Goal: Task Accomplishment & Management: Complete application form

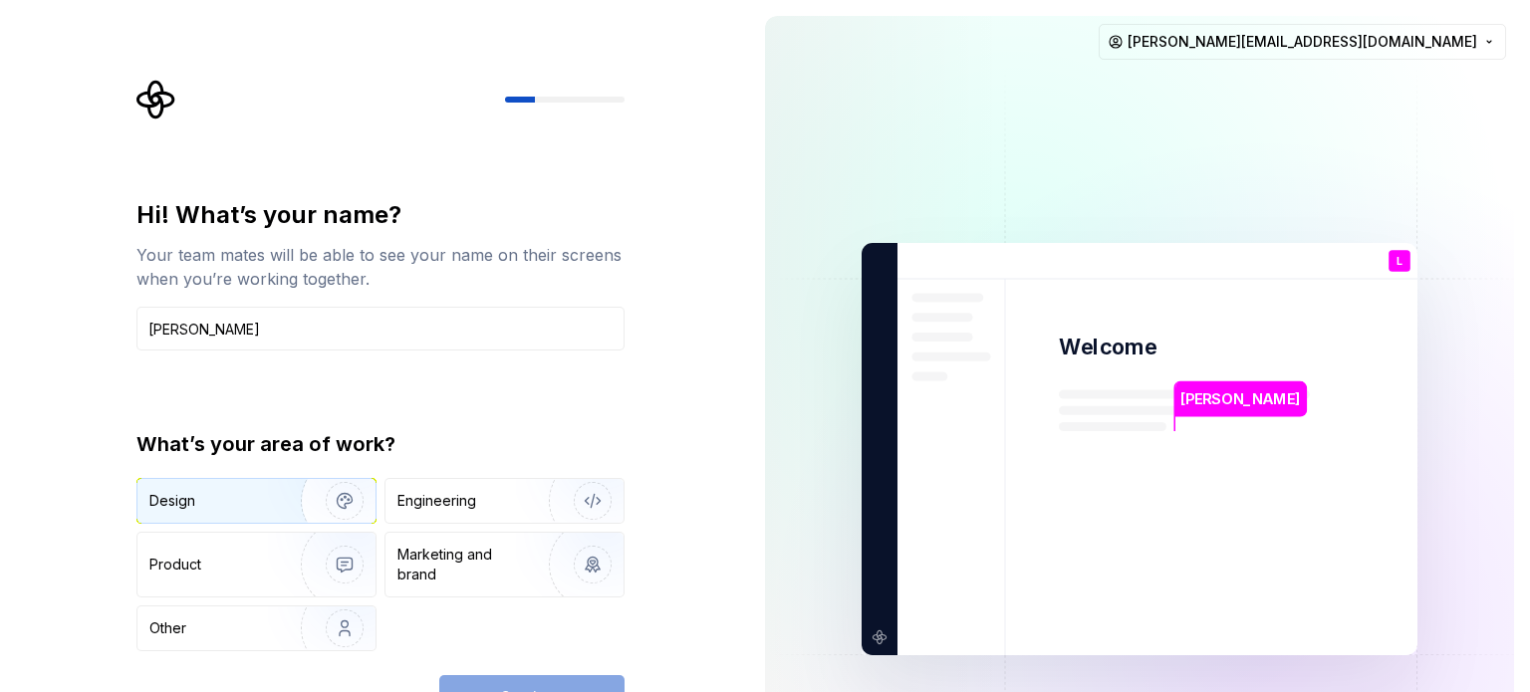
type input "Leo"
click at [279, 489] on img "button" at bounding box center [331, 500] width 127 height 133
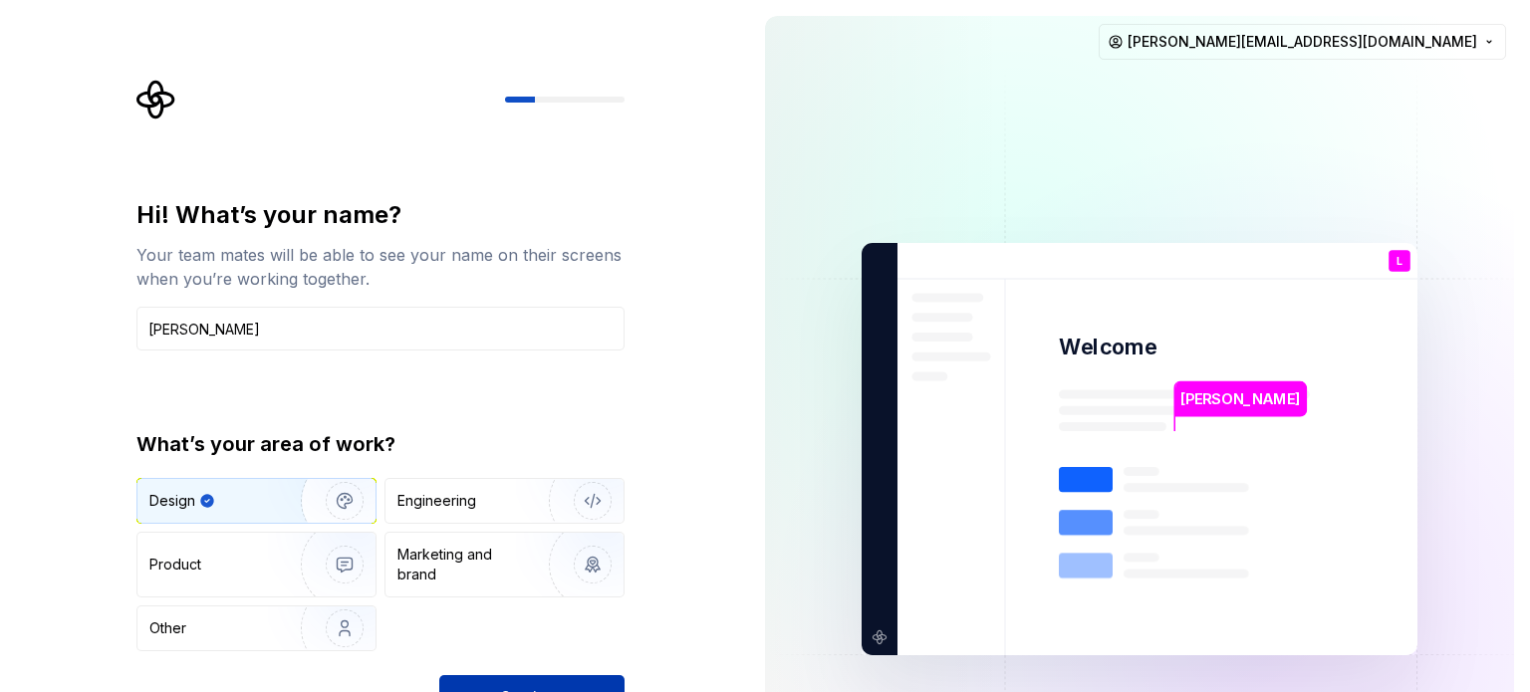
click at [611, 675] on button "Continue" at bounding box center [531, 697] width 185 height 44
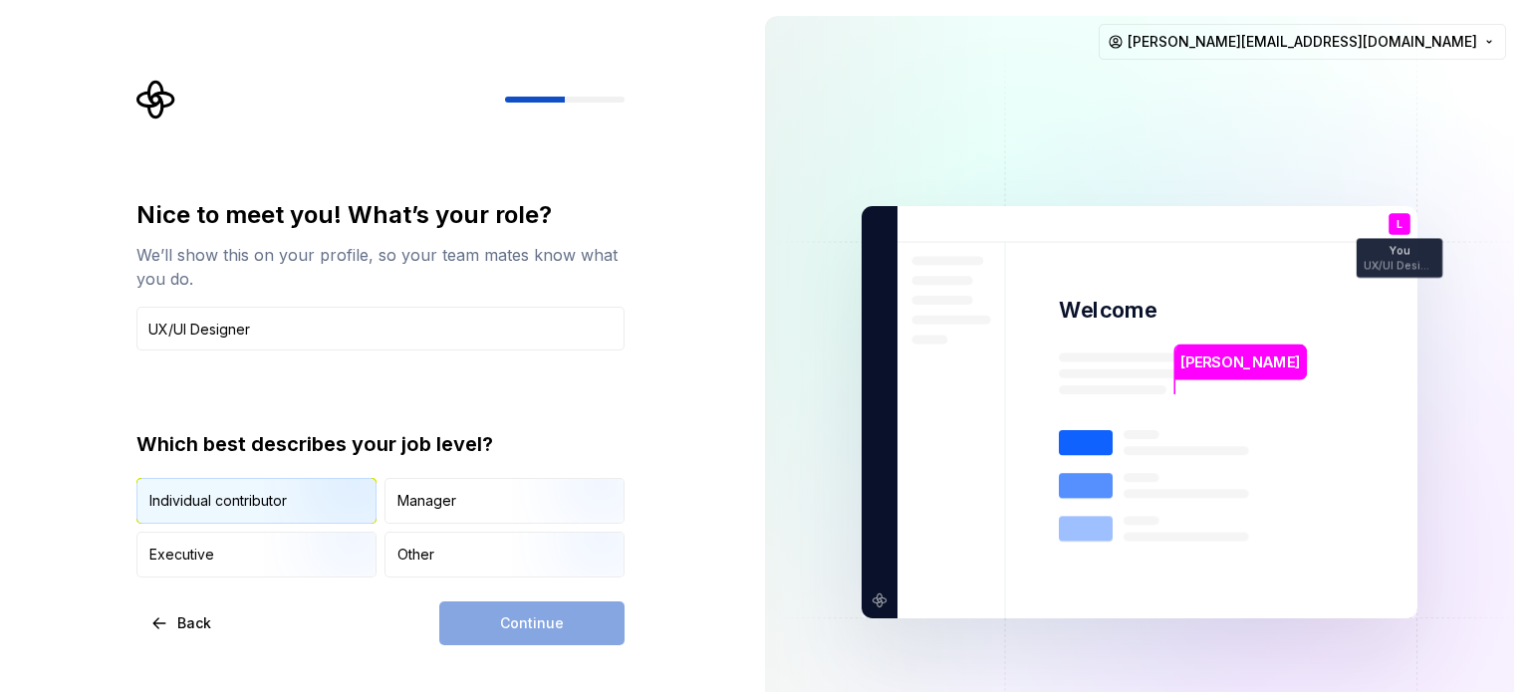
type input "UX/UI Designer"
click at [293, 511] on img "button" at bounding box center [327, 525] width 127 height 133
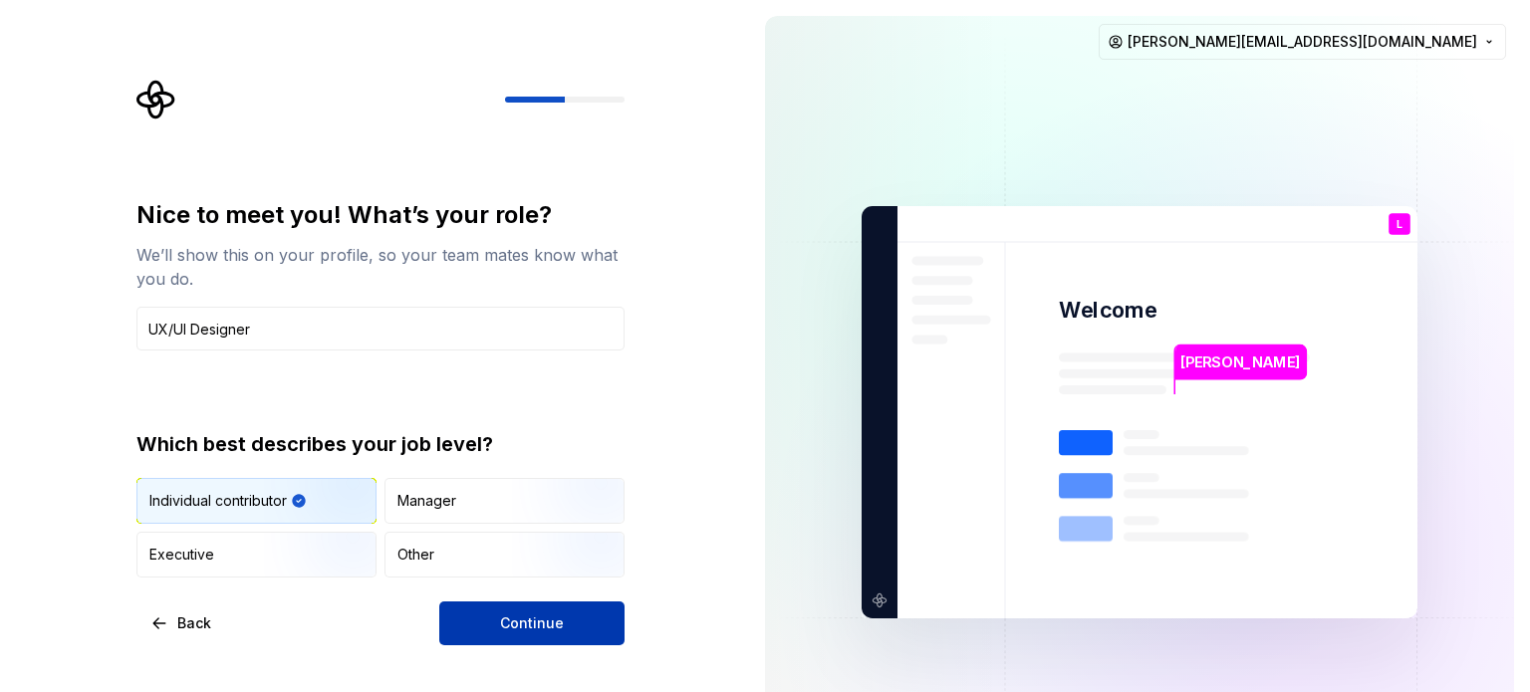
click at [569, 625] on button "Continue" at bounding box center [531, 624] width 185 height 44
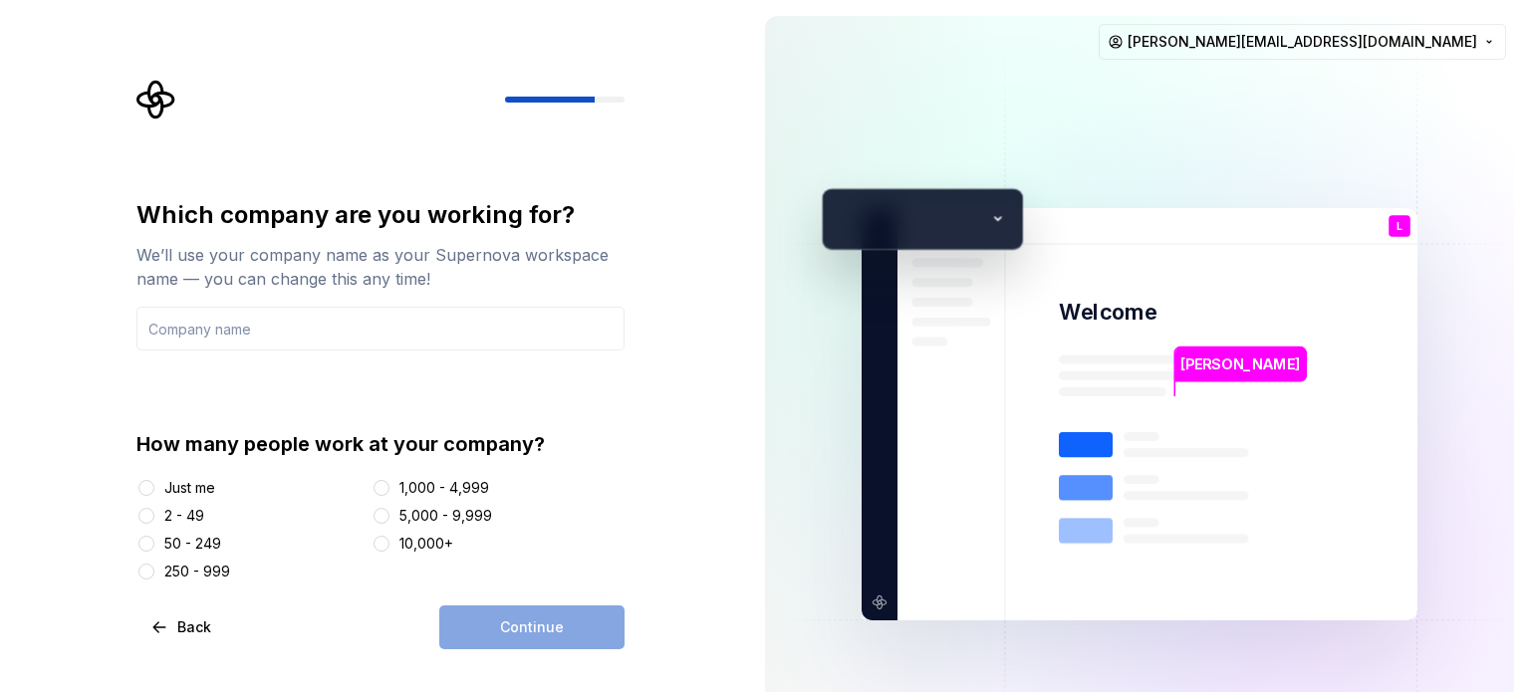
click at [178, 514] on div "2 - 49" at bounding box center [184, 516] width 40 height 20
click at [154, 514] on button "2 - 49" at bounding box center [146, 516] width 16 height 16
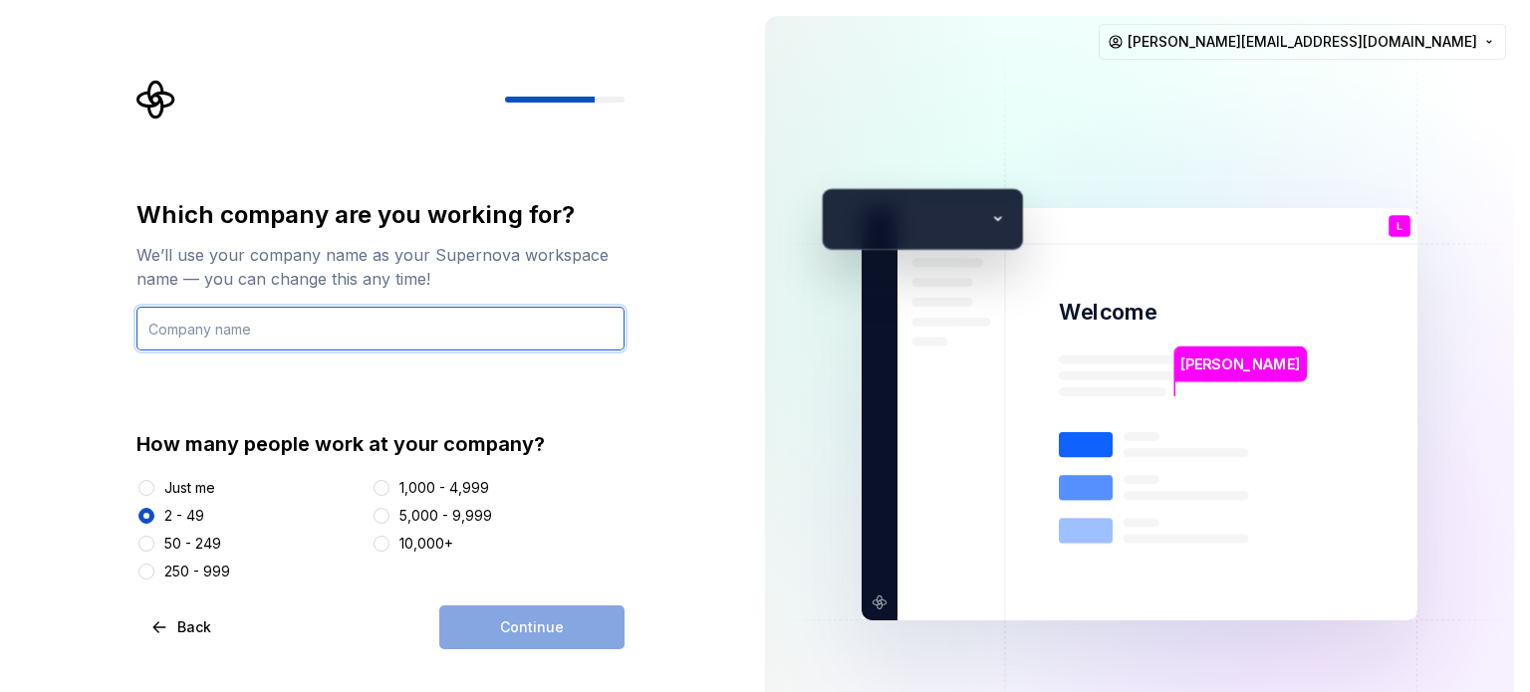
click at [335, 326] on input "text" at bounding box center [380, 329] width 488 height 44
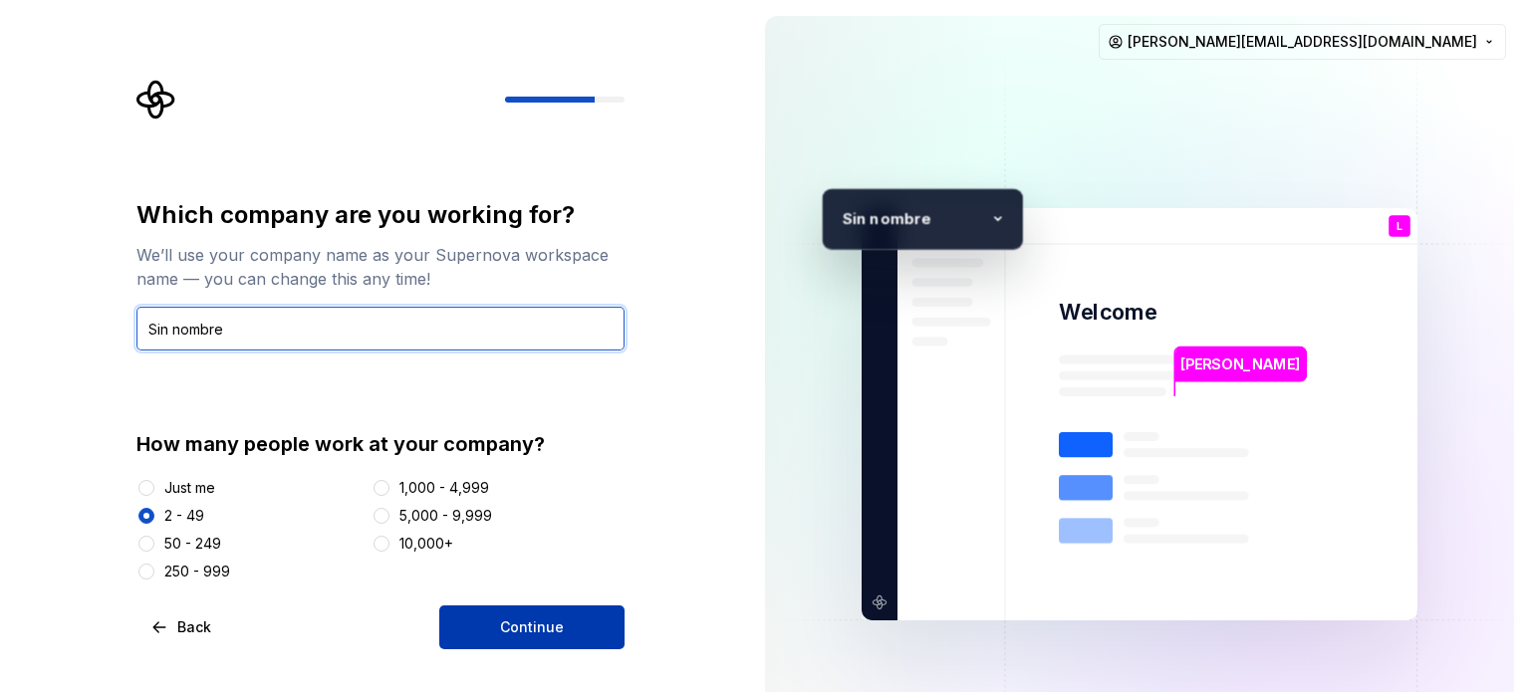
type input "Sin nombre"
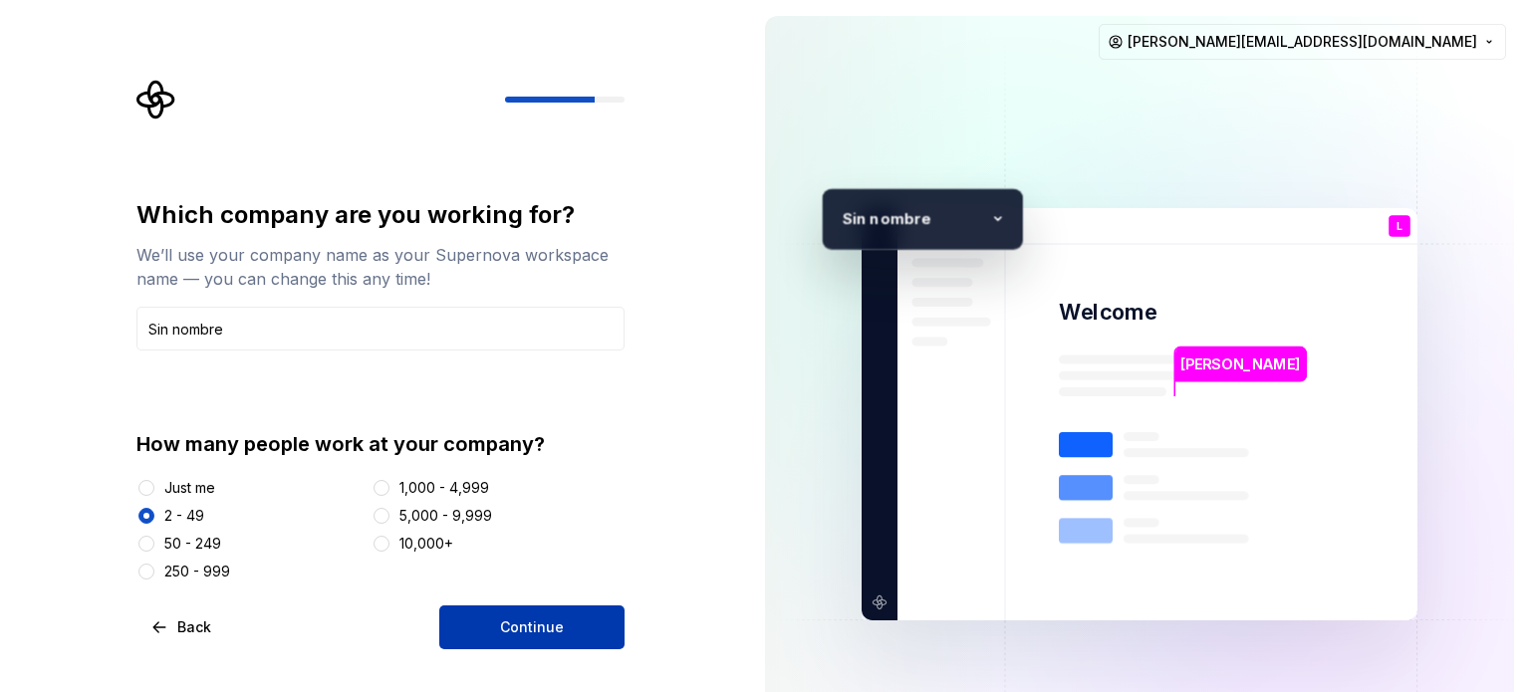
click at [494, 621] on button "Continue" at bounding box center [531, 628] width 185 height 44
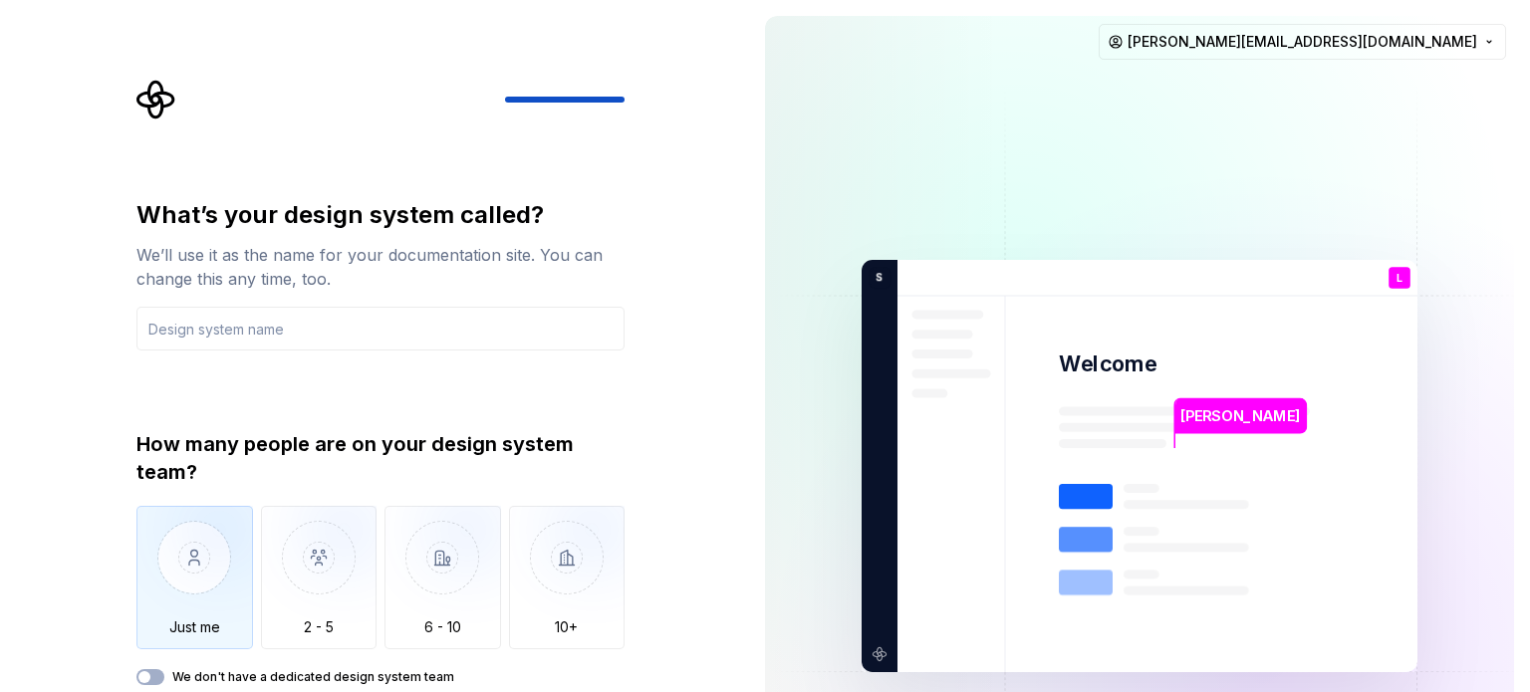
click at [215, 562] on img "button" at bounding box center [194, 572] width 117 height 133
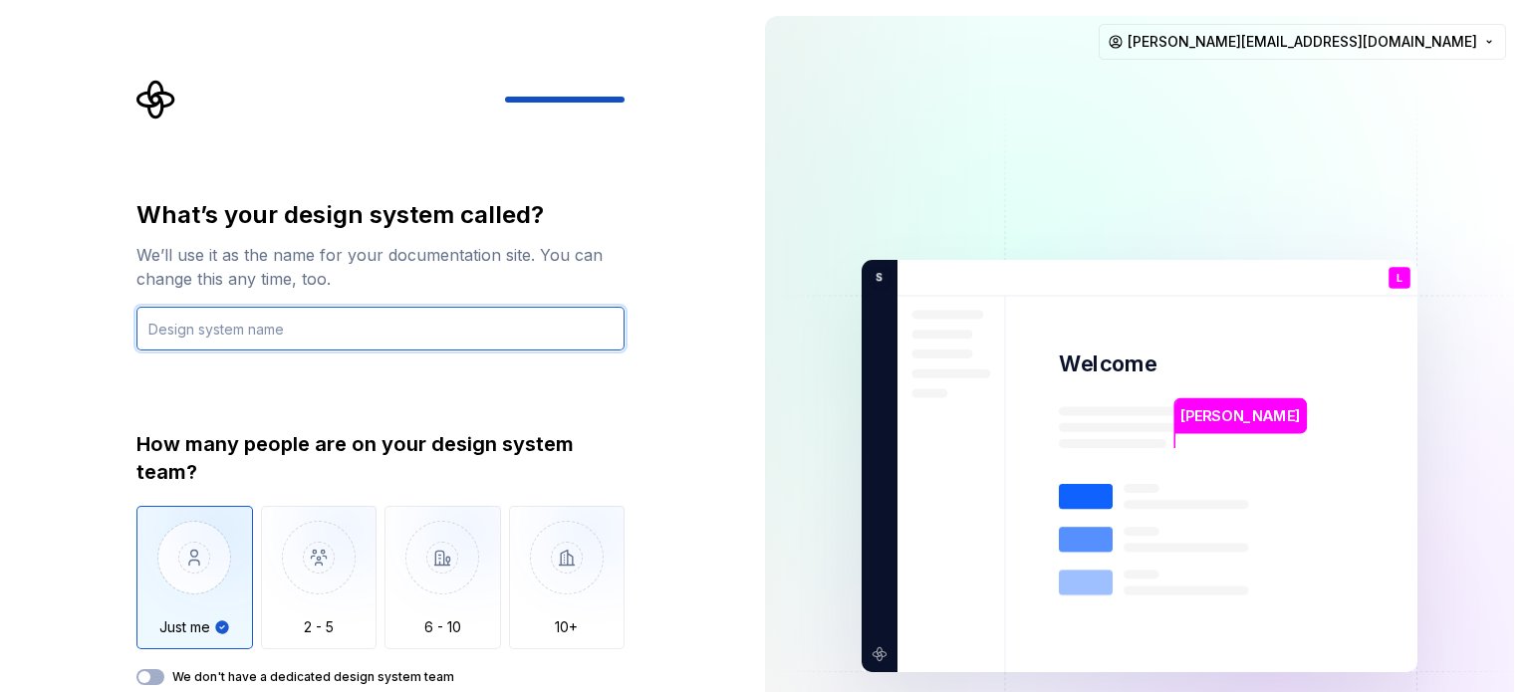
click at [232, 333] on input "text" at bounding box center [380, 329] width 488 height 44
click at [306, 324] on input "text" at bounding box center [380, 329] width 488 height 44
click at [344, 322] on input "text" at bounding box center [380, 329] width 488 height 44
type input "Aleti Design"
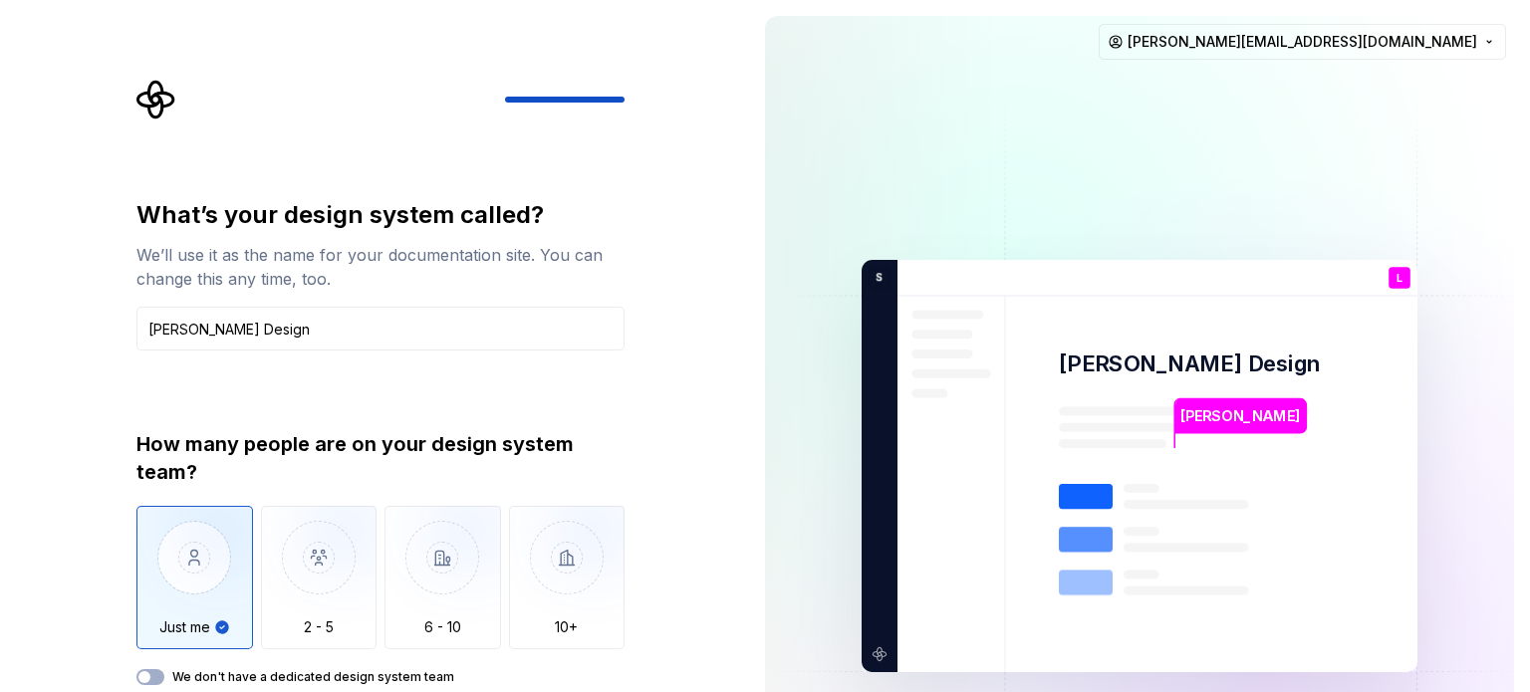
click at [677, 467] on div "What’s your design system called? We’ll use it as the name for your documentati…" at bounding box center [374, 466] width 749 height 932
click at [574, 323] on input "Aleti Design" at bounding box center [380, 329] width 488 height 44
drag, startPoint x: 310, startPoint y: 381, endPoint x: 295, endPoint y: 385, distance: 15.5
click at [309, 381] on div "What’s your design system called? We’ll use it as the name for your documentati…" at bounding box center [380, 442] width 488 height 486
click at [207, 567] on img "button" at bounding box center [194, 572] width 117 height 133
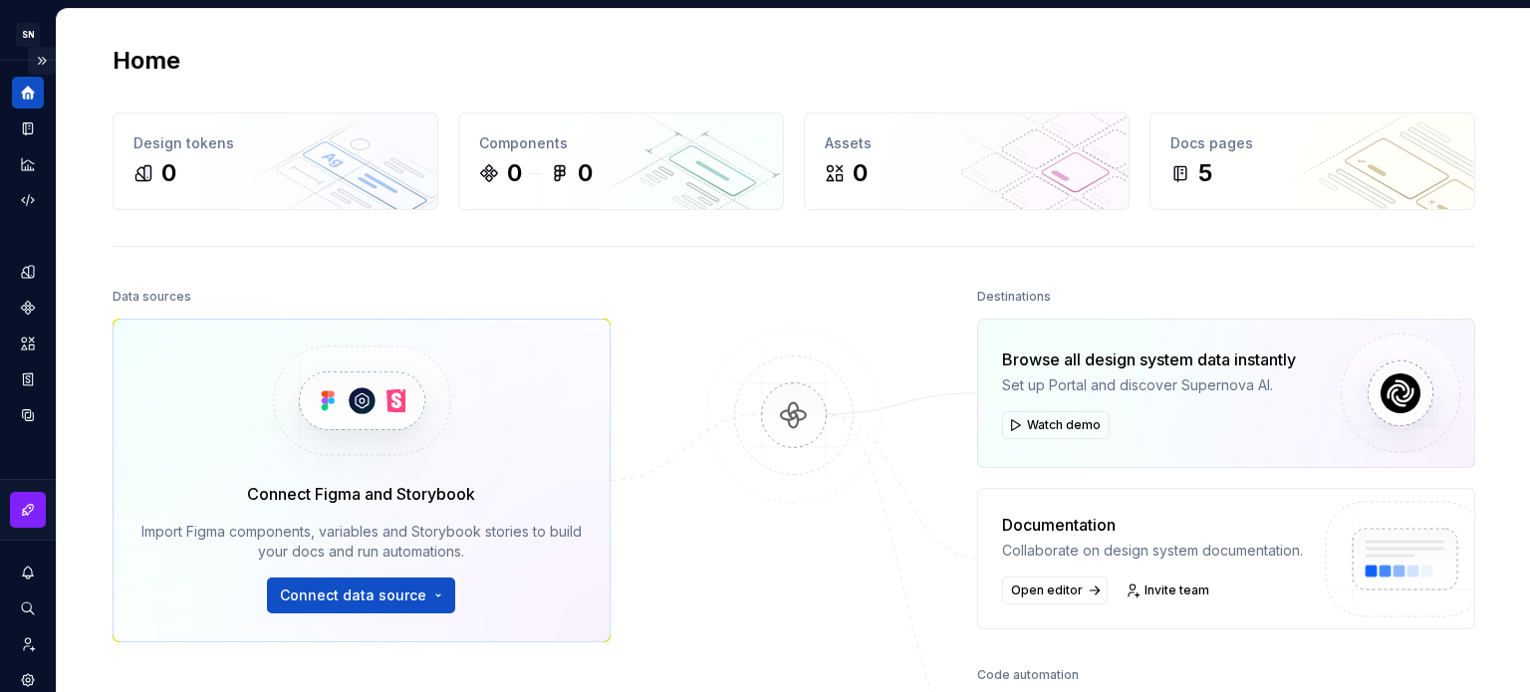
click at [36, 56] on button "Expand sidebar" at bounding box center [42, 61] width 28 height 28
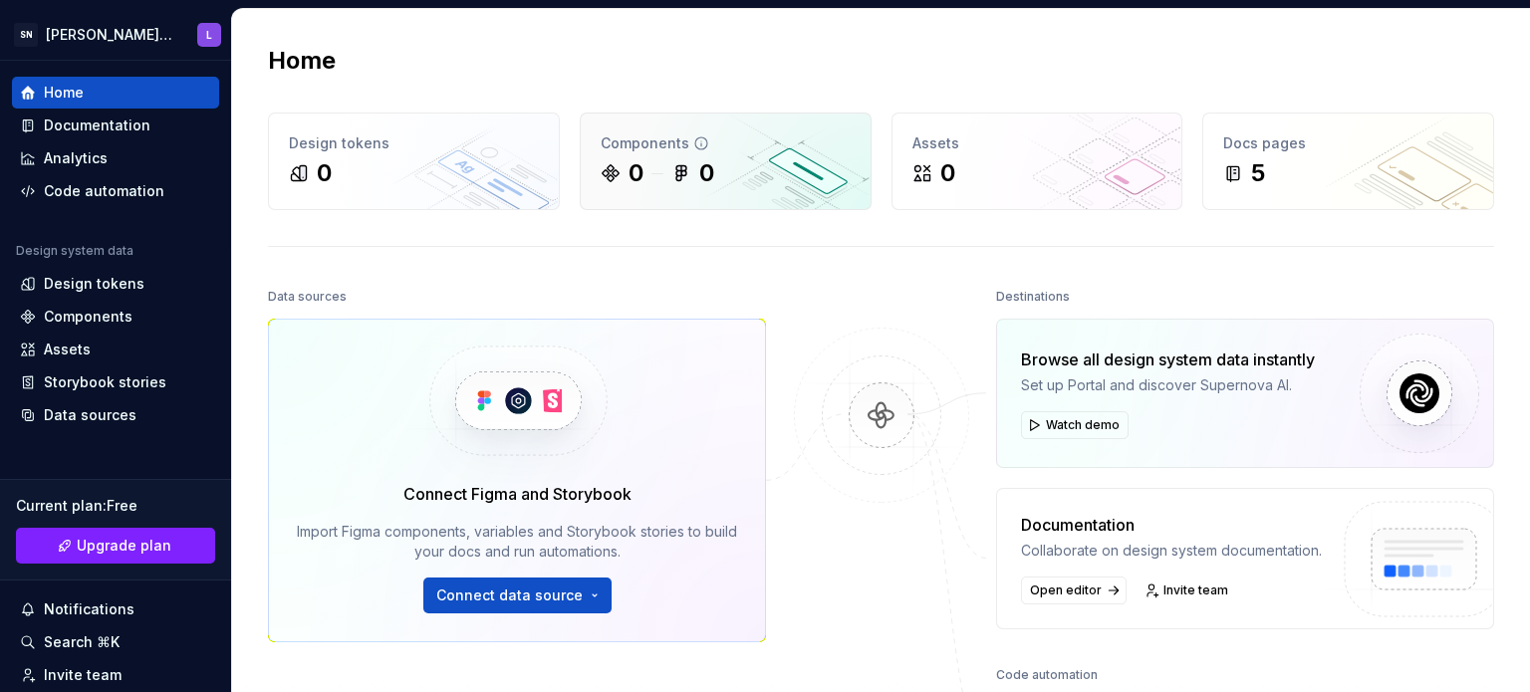
click at [609, 171] on icon at bounding box center [611, 173] width 20 height 20
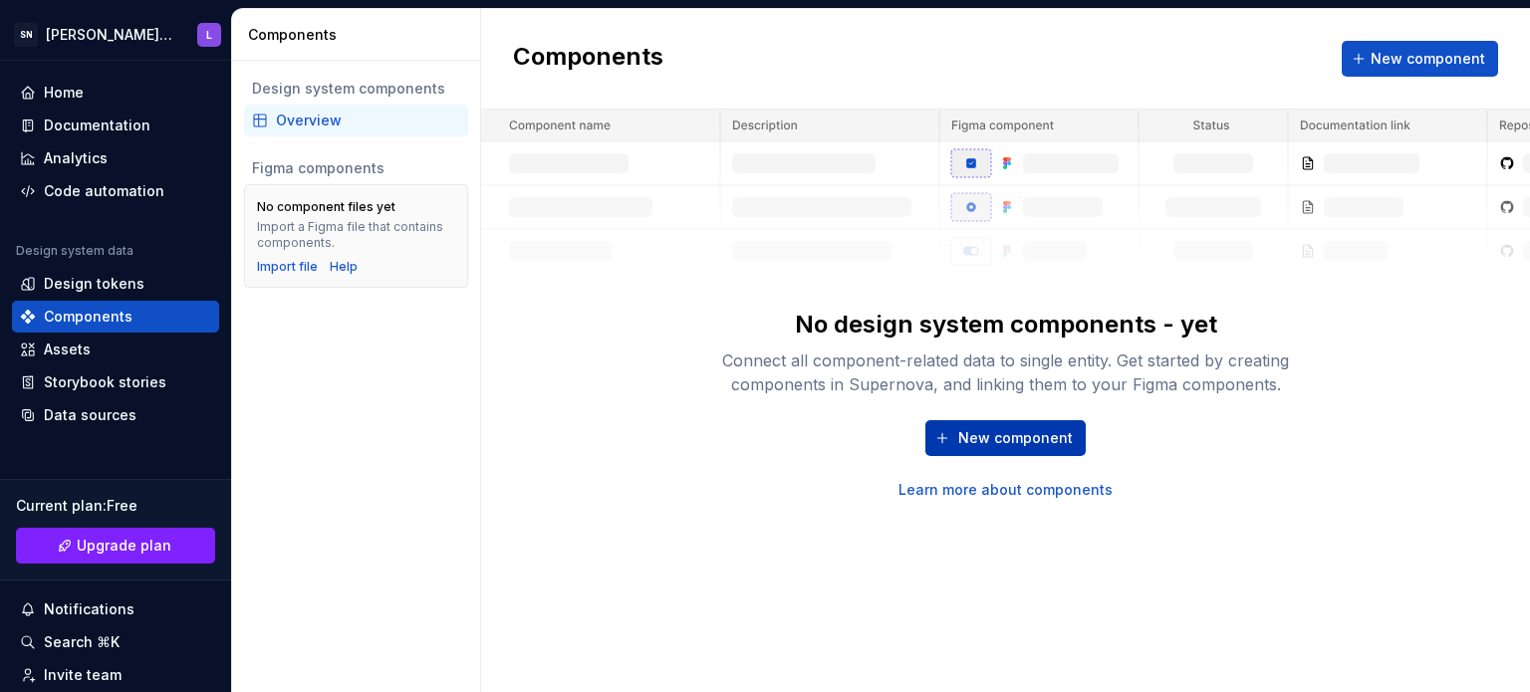
click at [992, 422] on button "New component" at bounding box center [1005, 438] width 160 height 36
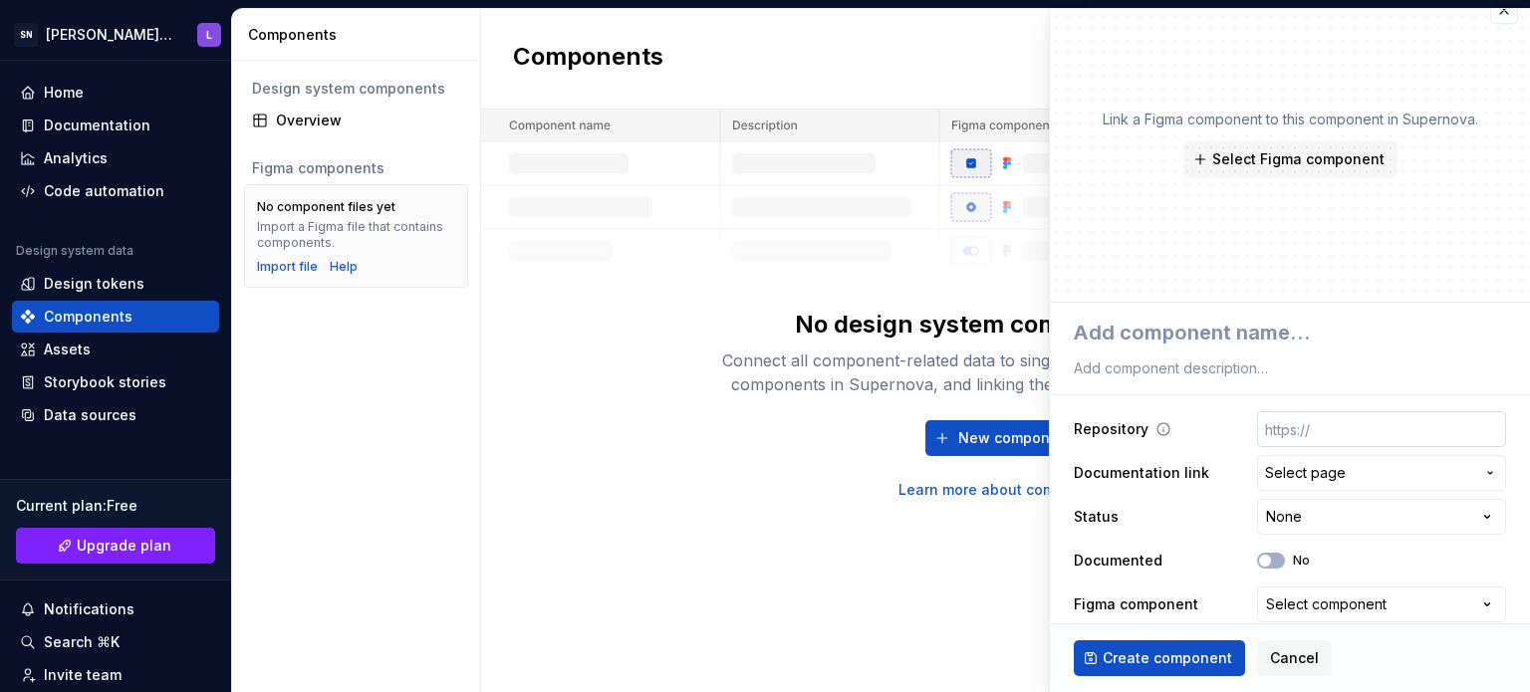
scroll to position [40, 0]
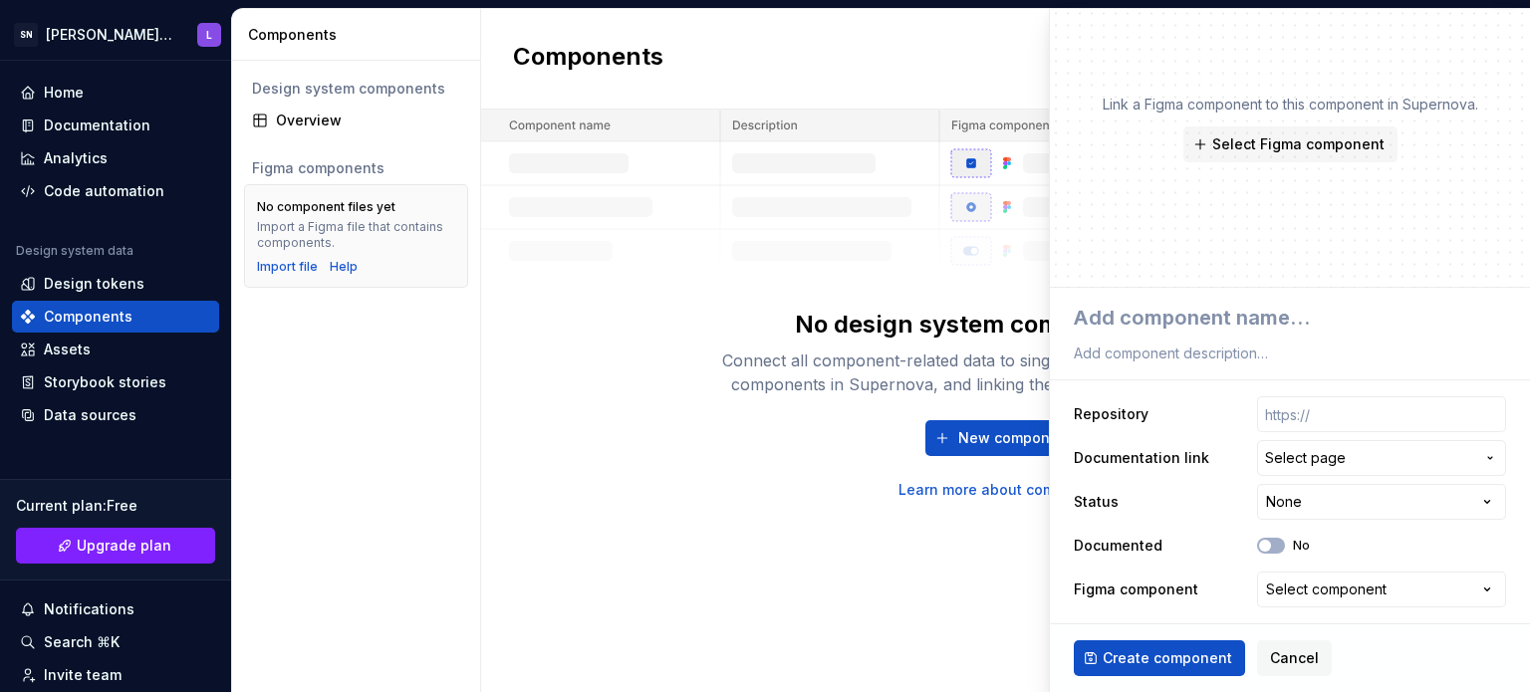
click at [693, 521] on div "Components New component No design system components - yet Connect all componen…" at bounding box center [1005, 350] width 1049 height 683
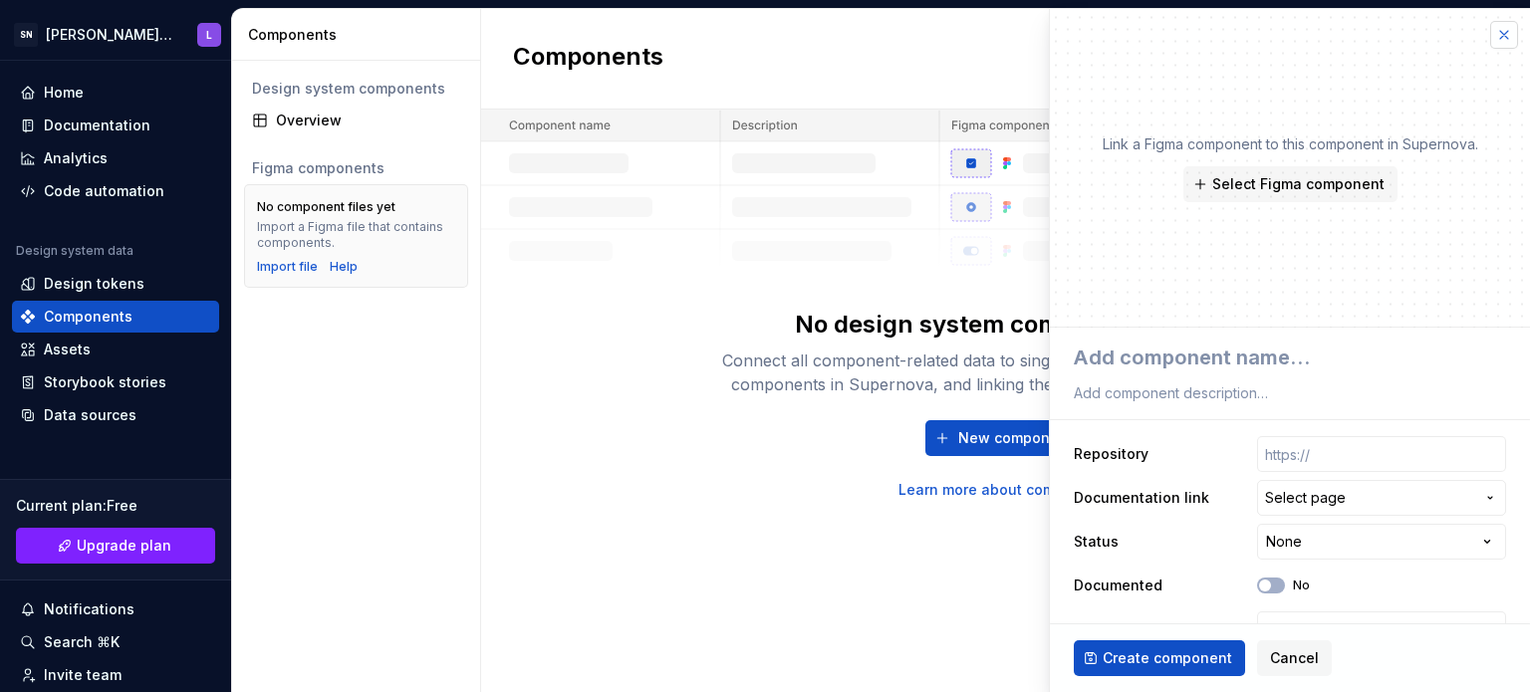
click at [1491, 44] on button "button" at bounding box center [1504, 35] width 28 height 28
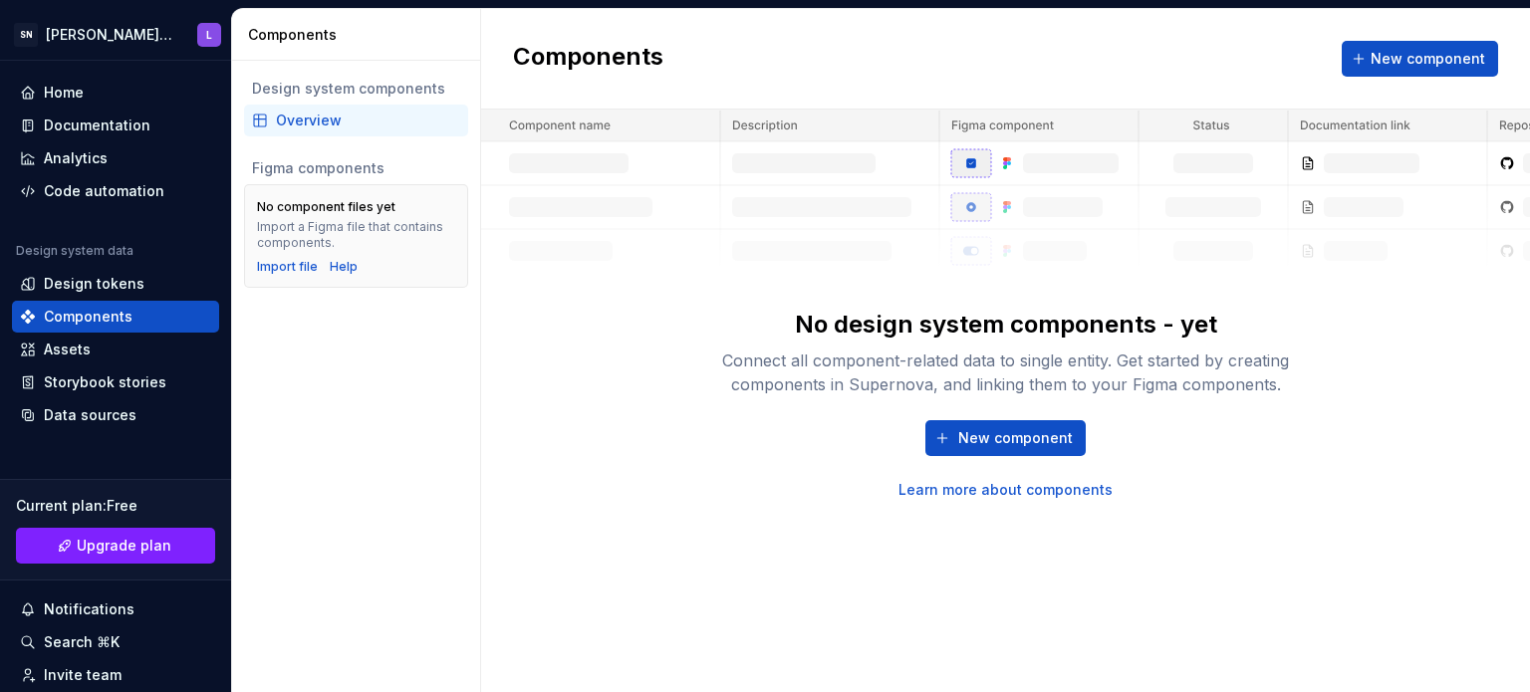
click at [506, 429] on div "No design system components - yet Connect all component-related data to single …" at bounding box center [1005, 305] width 1049 height 390
click at [58, 286] on div "Design tokens" at bounding box center [94, 284] width 101 height 20
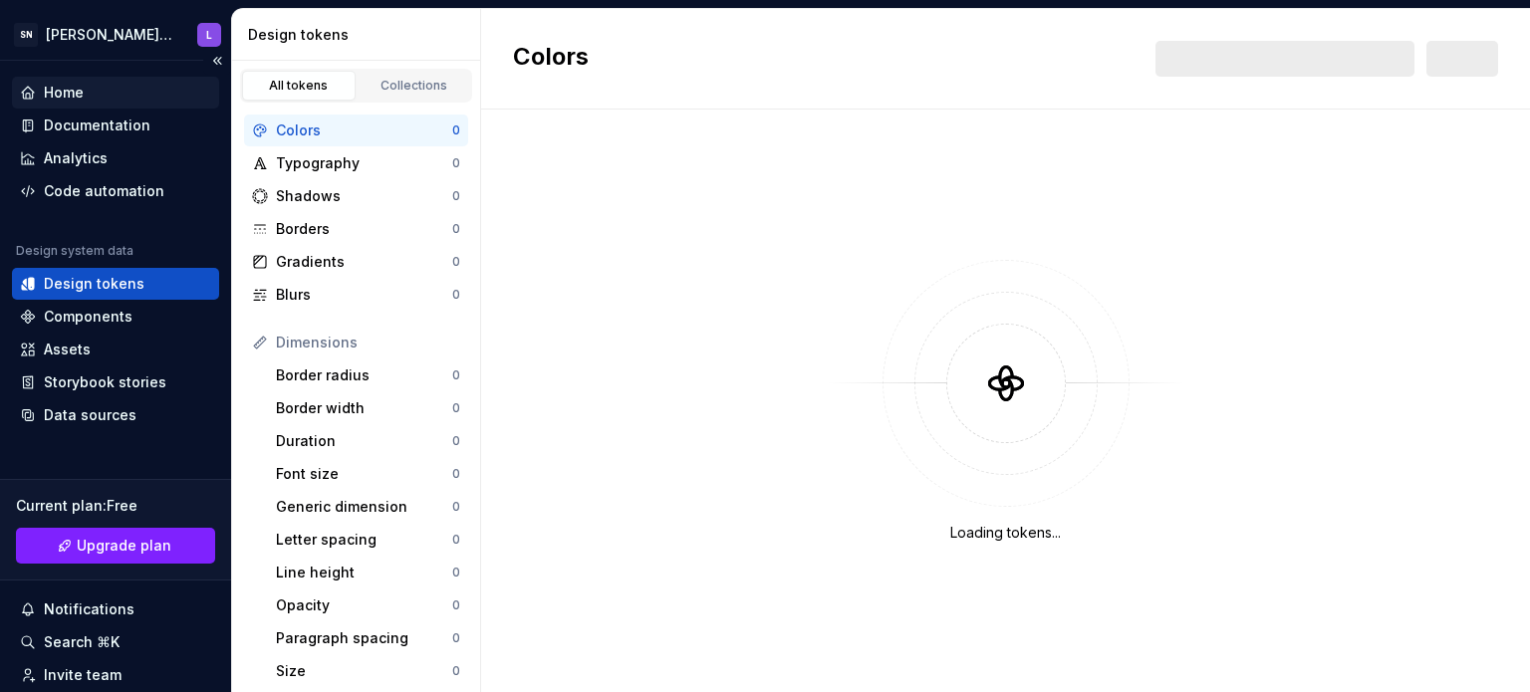
click at [57, 105] on div "Home" at bounding box center [115, 93] width 207 height 32
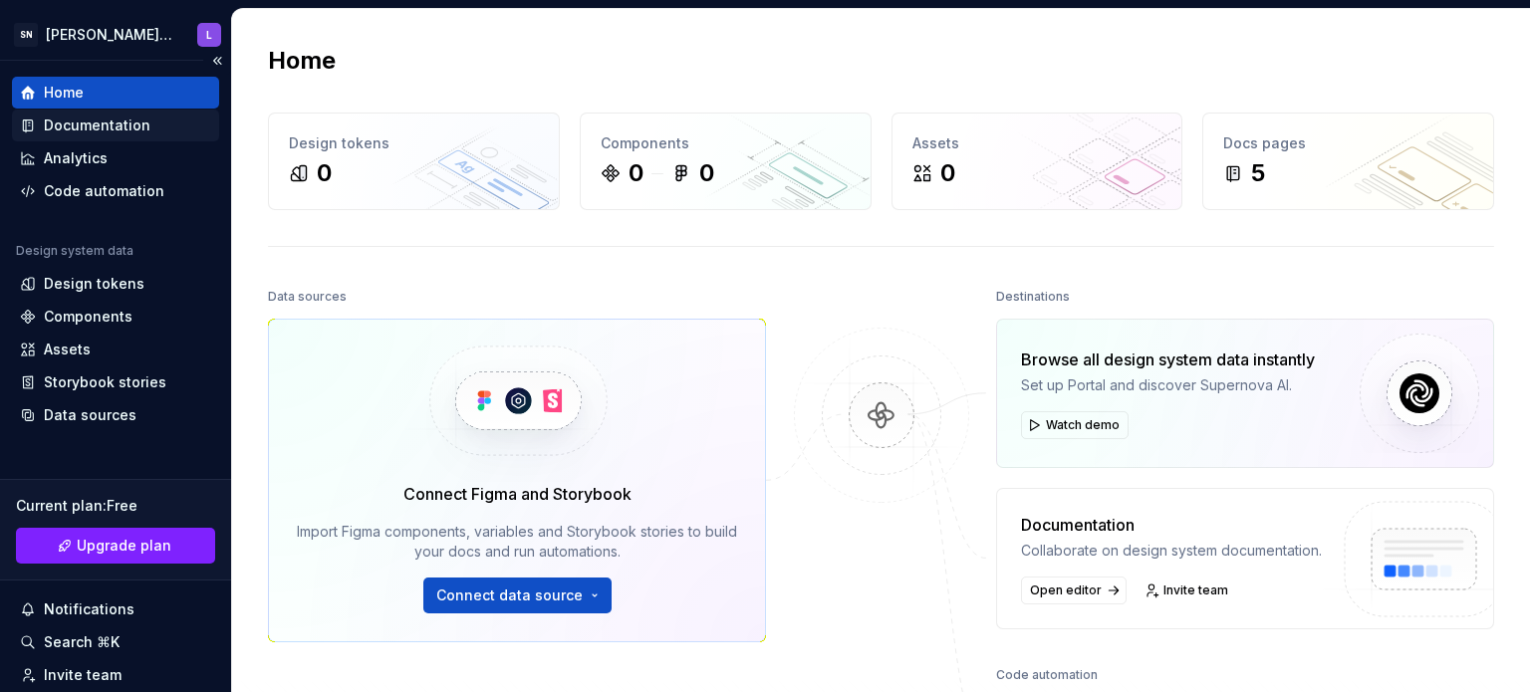
click at [66, 124] on div "Documentation" at bounding box center [97, 126] width 107 height 20
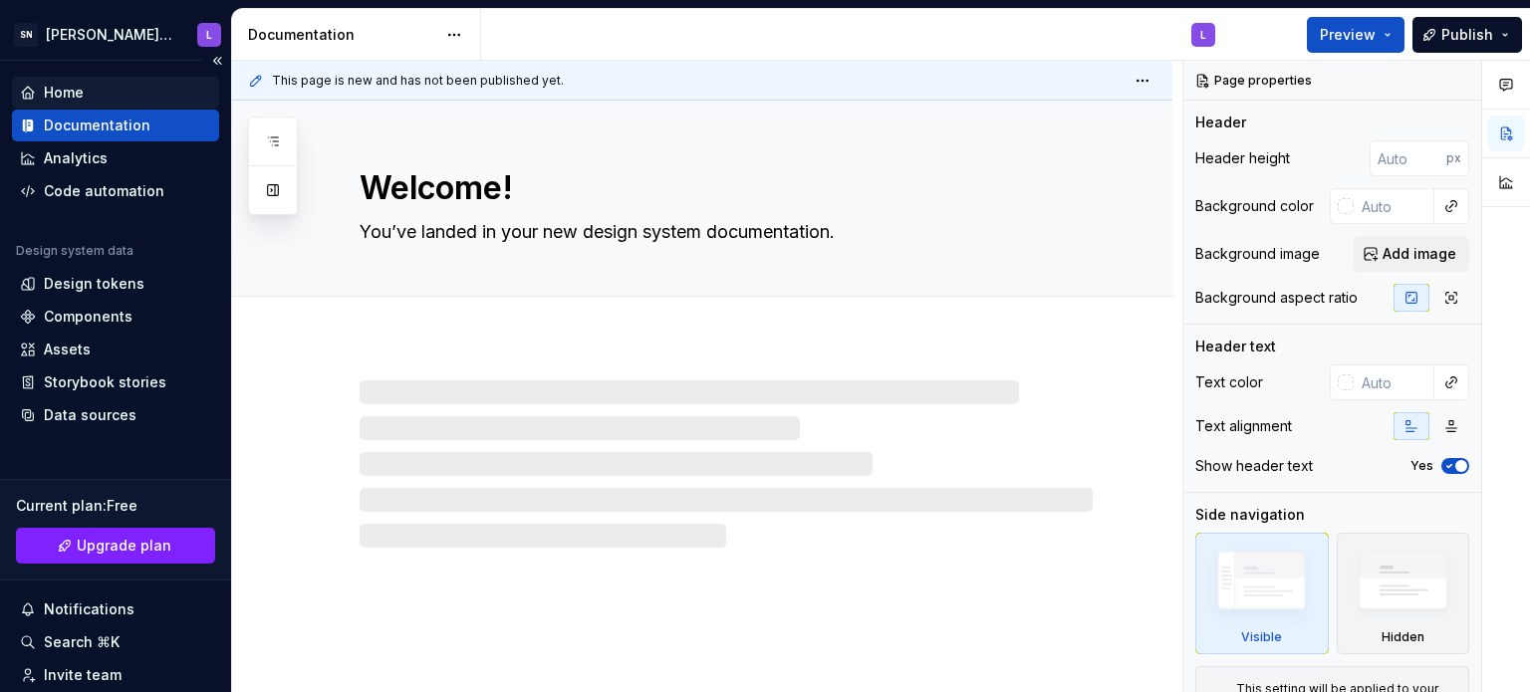
type textarea "*"
click at [64, 94] on div "Home" at bounding box center [64, 93] width 40 height 20
